Goal: Information Seeking & Learning: Learn about a topic

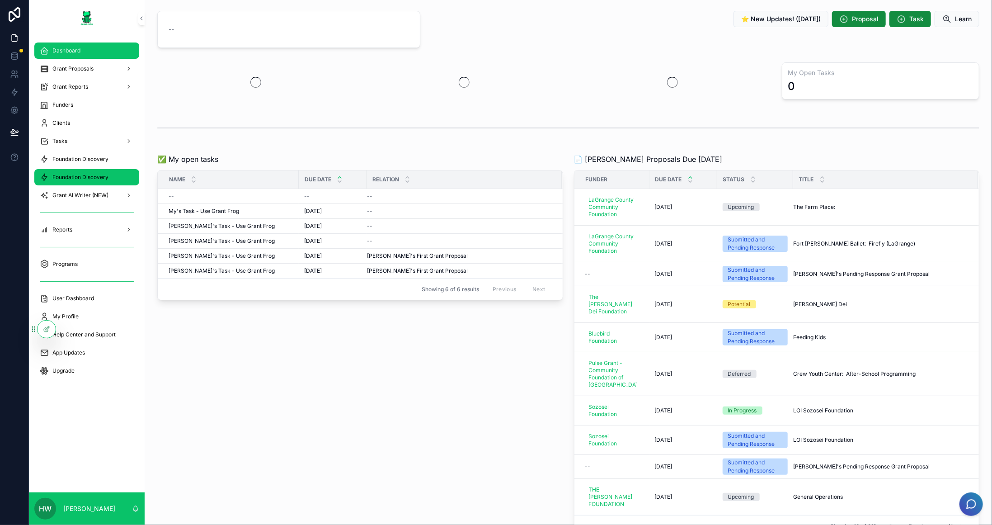
click at [80, 176] on span "Foundation Discovery" at bounding box center [80, 176] width 56 height 7
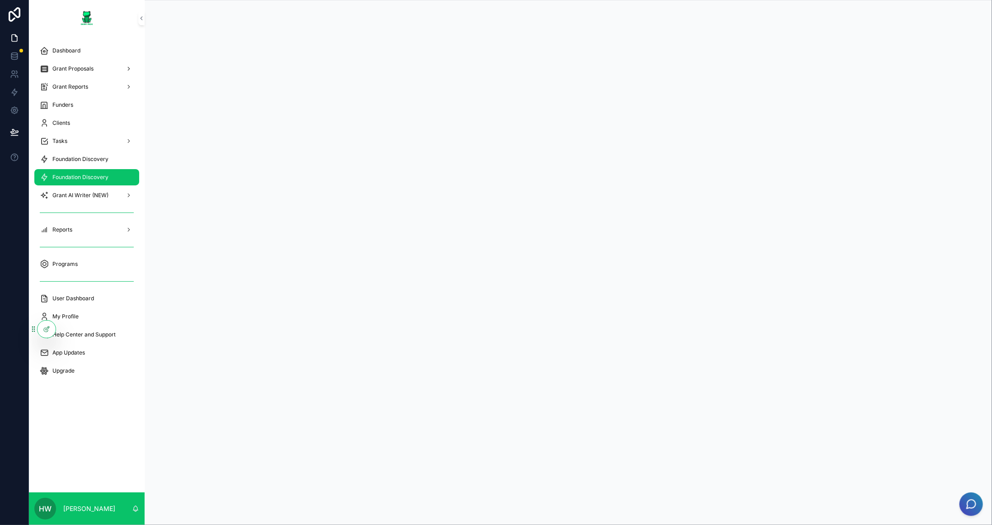
click at [91, 179] on span "Foundation Discovery" at bounding box center [80, 176] width 56 height 7
click at [93, 177] on span "Foundation Discovery" at bounding box center [80, 176] width 56 height 7
drag, startPoint x: 31, startPoint y: 330, endPoint x: 30, endPoint y: 413, distance: 83.1
click at [30, 413] on icon at bounding box center [32, 411] width 7 height 7
